Goal: Transaction & Acquisition: Purchase product/service

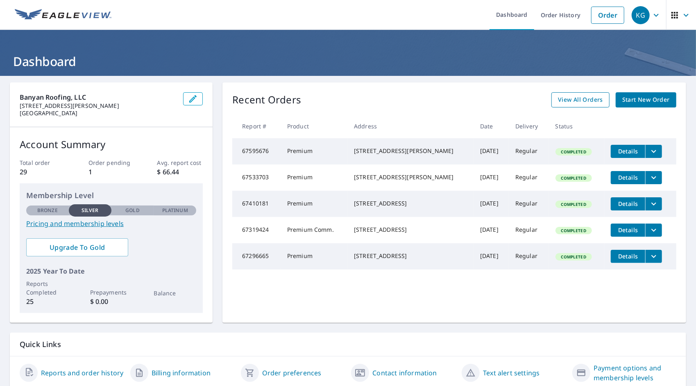
click at [569, 98] on span "View All Orders" at bounding box center [580, 100] width 45 height 10
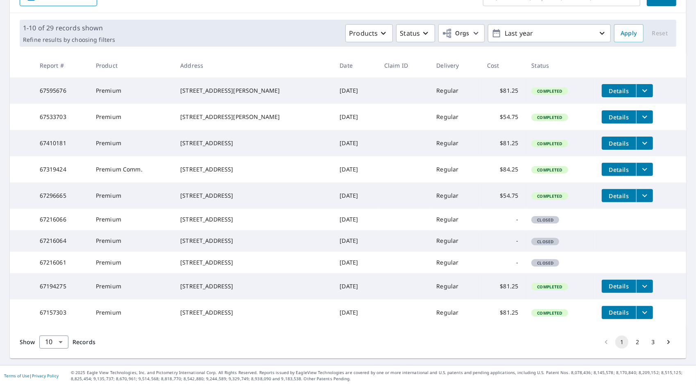
scroll to position [151, 0]
click at [631, 344] on button "2" at bounding box center [637, 341] width 13 height 13
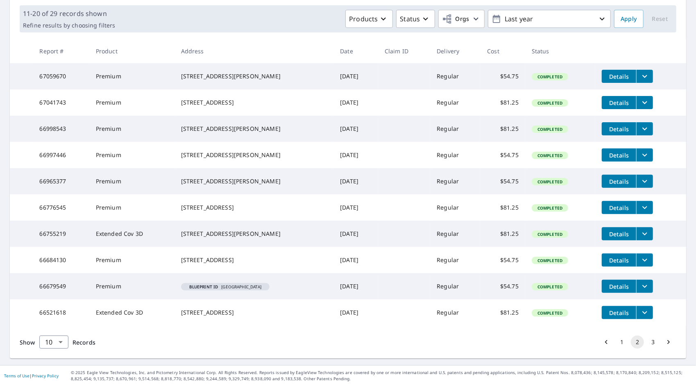
scroll to position [148, 0]
click at [648, 343] on button "3" at bounding box center [653, 341] width 13 height 13
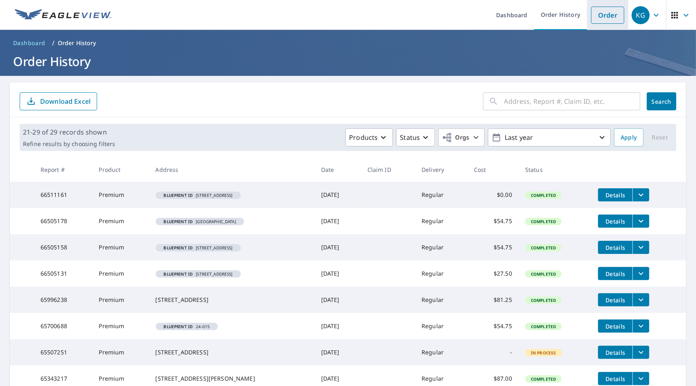
click at [602, 17] on link "Order" at bounding box center [607, 15] width 33 height 17
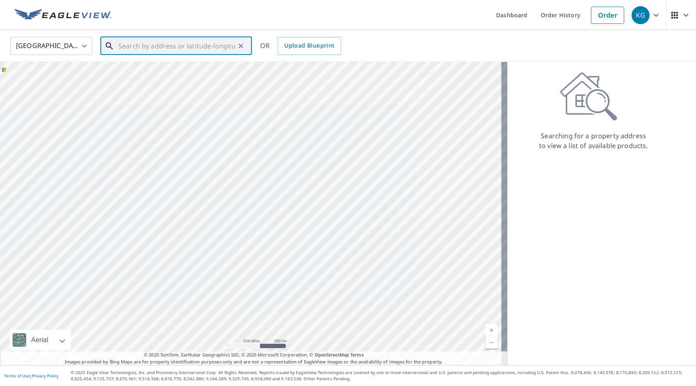
click at [182, 47] on input "text" at bounding box center [176, 45] width 117 height 23
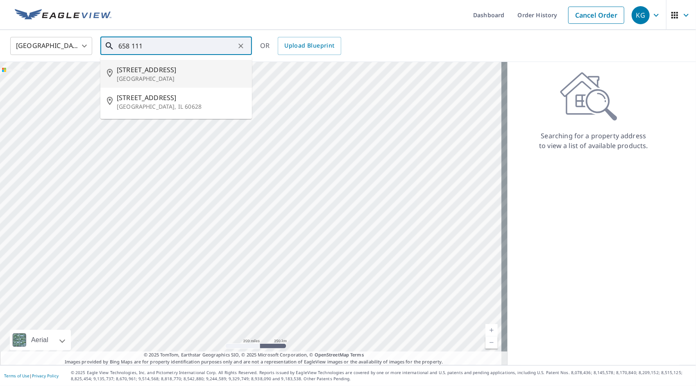
click at [155, 74] on span "[STREET_ADDRESS]" at bounding box center [181, 70] width 129 height 10
type input "[STREET_ADDRESS]"
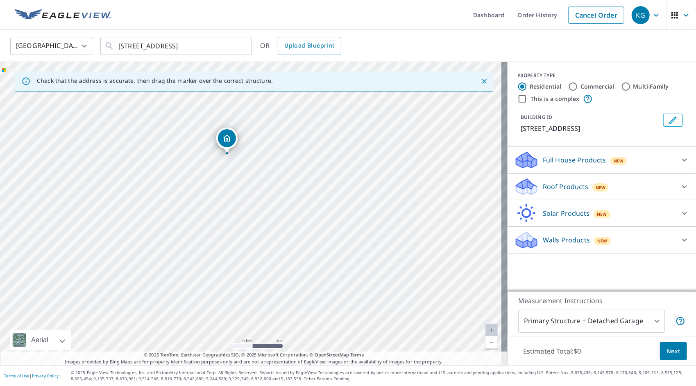
drag, startPoint x: 228, startPoint y: 180, endPoint x: 231, endPoint y: 193, distance: 12.7
click at [231, 193] on div "[STREET_ADDRESS]" at bounding box center [254, 213] width 508 height 303
click at [578, 186] on p "Roof Products" at bounding box center [565, 187] width 45 height 10
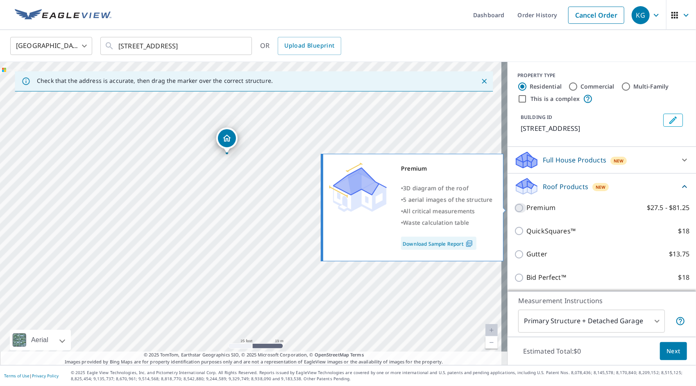
click at [514, 207] on input "Premium $27.5 - $81.25" at bounding box center [520, 208] width 12 height 10
checkbox input "true"
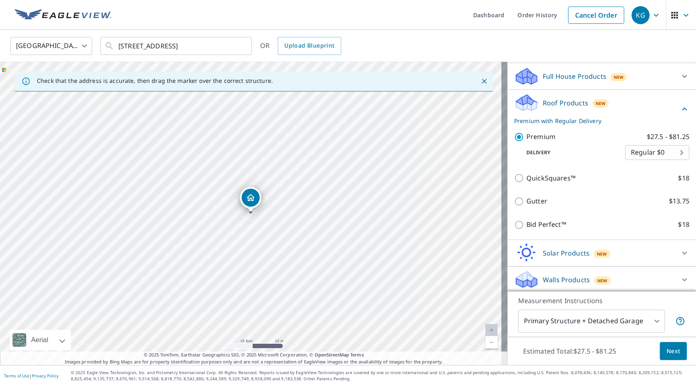
scroll to position [85, 0]
click at [669, 353] on span "Next" at bounding box center [674, 351] width 14 height 10
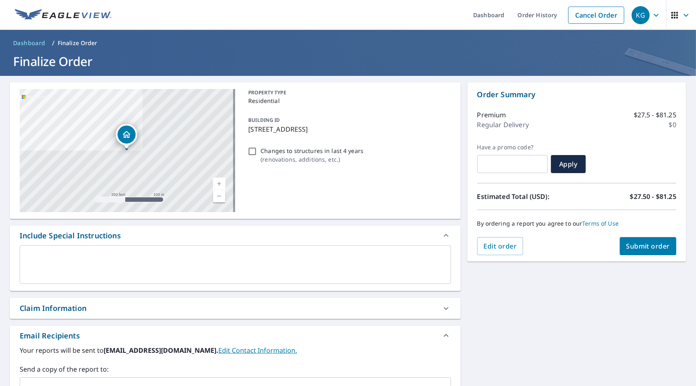
click at [644, 245] on span "Submit order" at bounding box center [649, 245] width 44 height 9
